Goal: Task Accomplishment & Management: Manage account settings

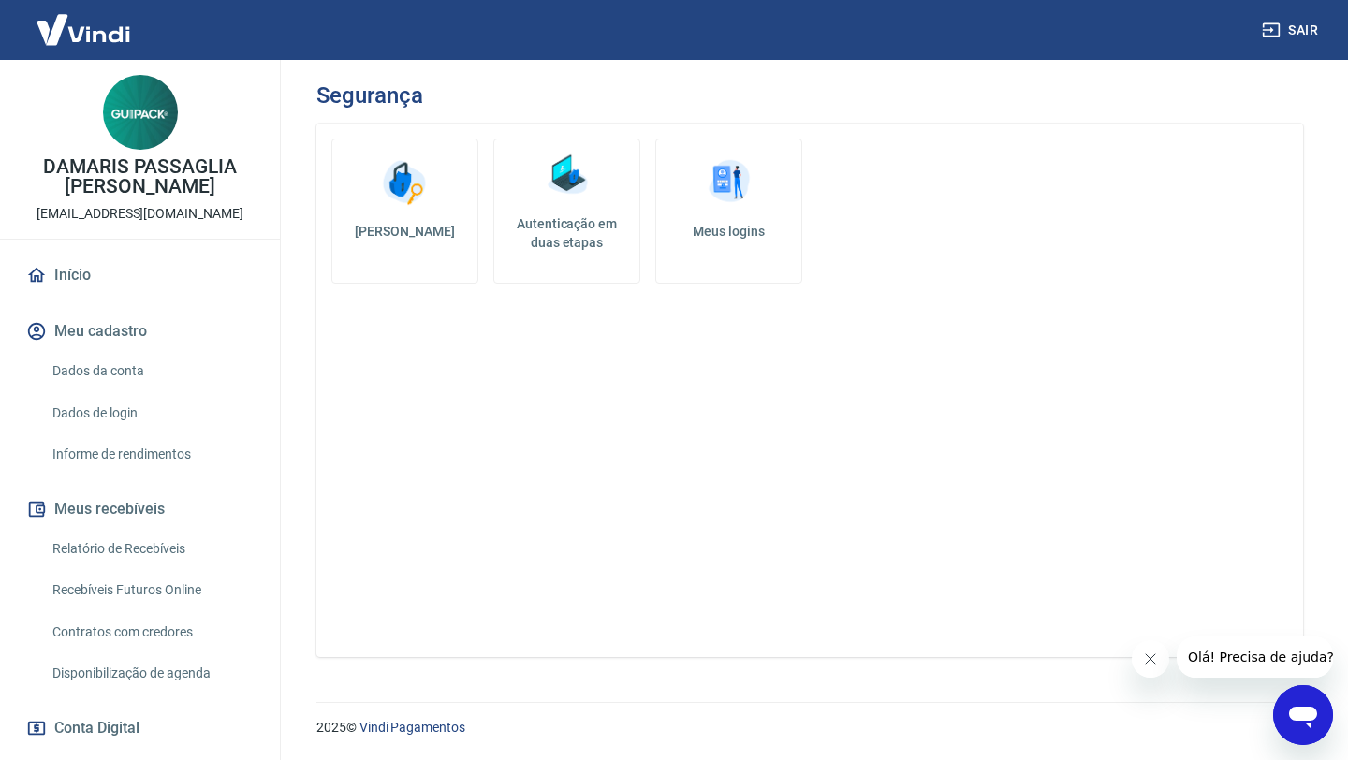
scroll to position [469, 0]
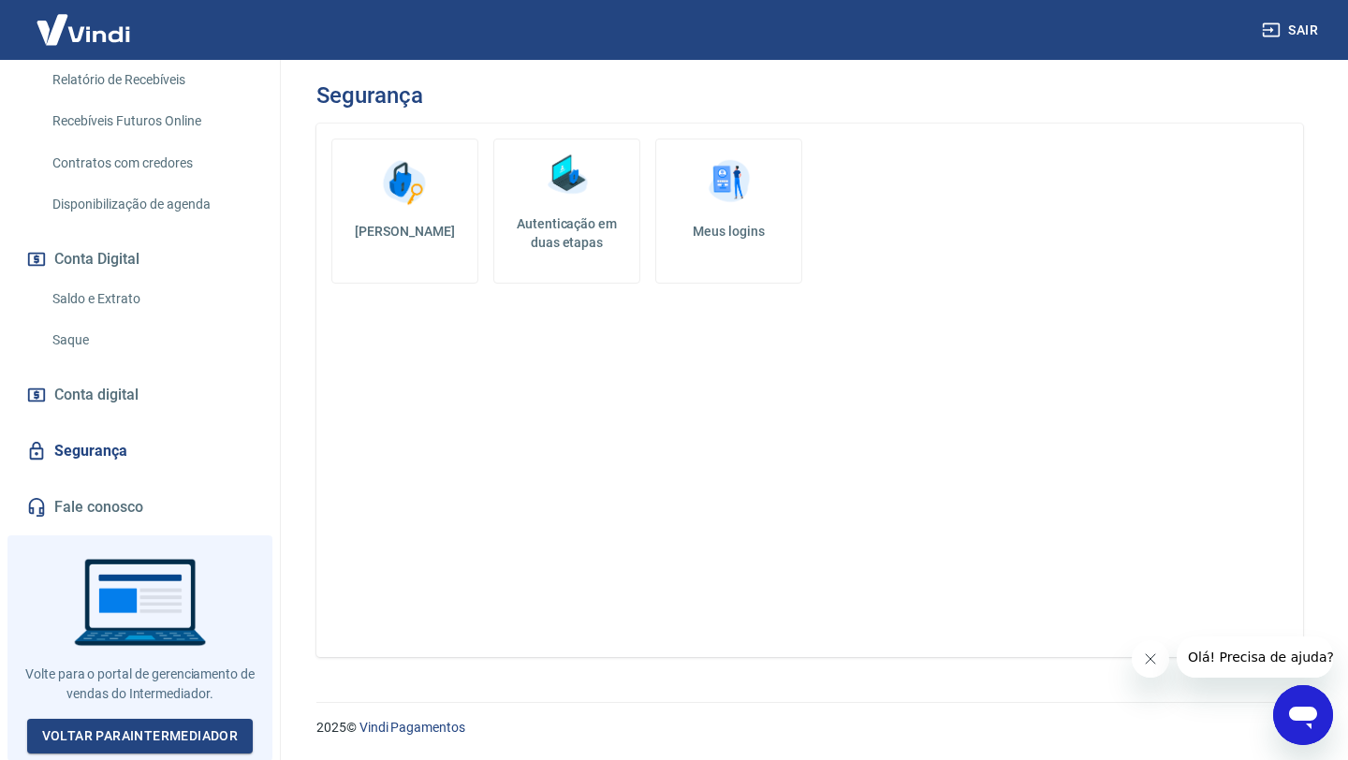
click at [127, 355] on link "Saque" at bounding box center [151, 340] width 213 height 38
